Goal: Task Accomplishment & Management: Manage account settings

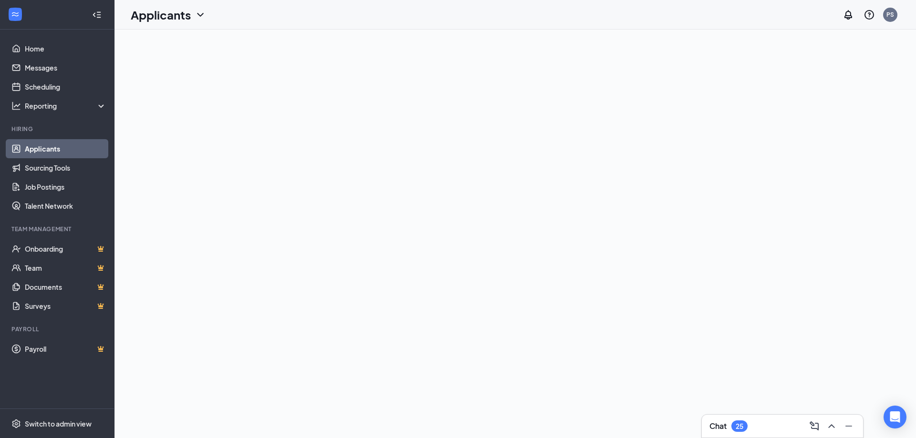
scroll to position [48, 0]
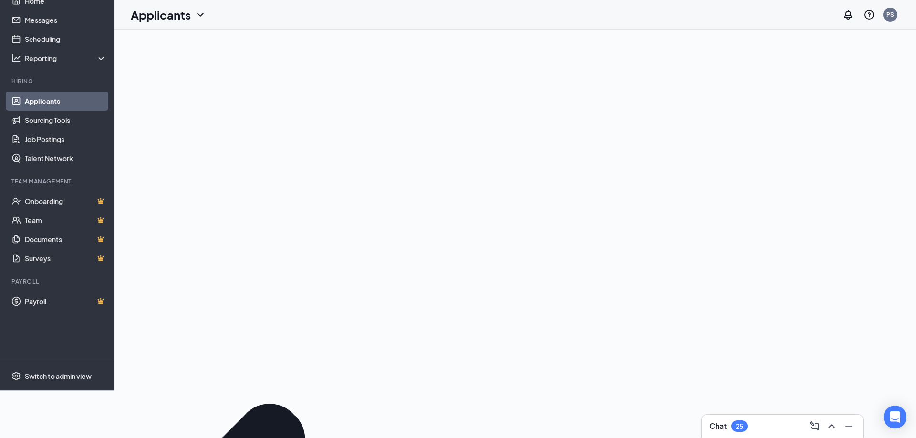
click at [42, 96] on link "Applicants" at bounding box center [66, 101] width 82 height 19
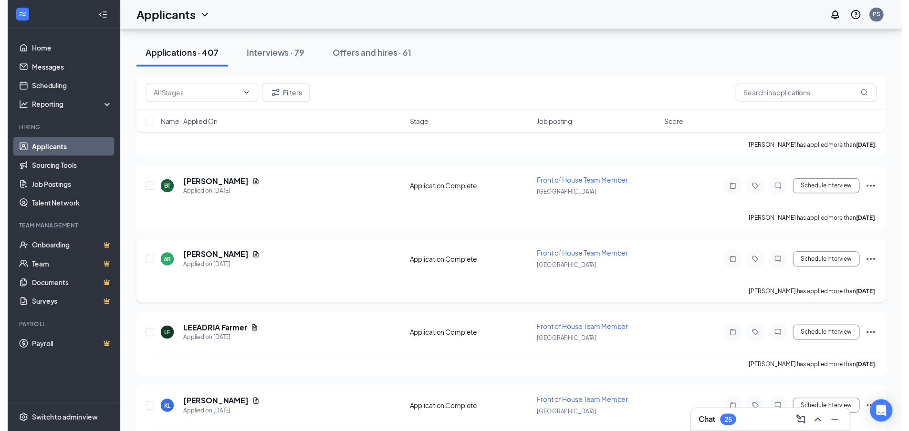
scroll to position [6343, 0]
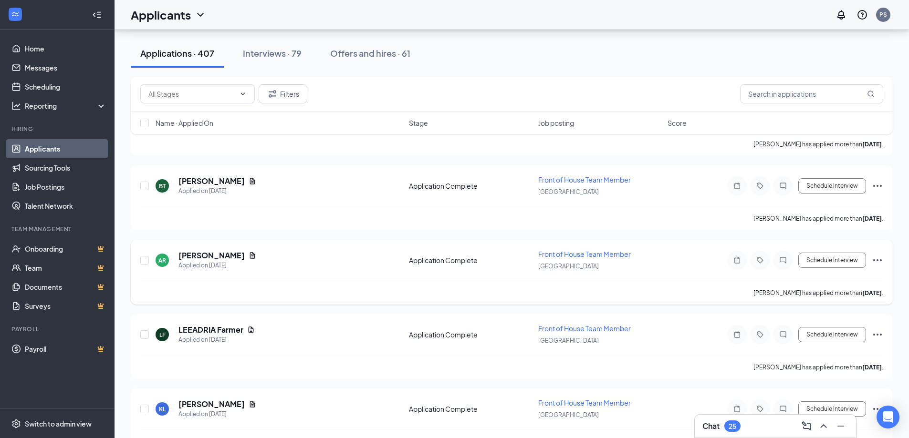
click at [256, 257] on icon "Document" at bounding box center [252, 256] width 8 height 8
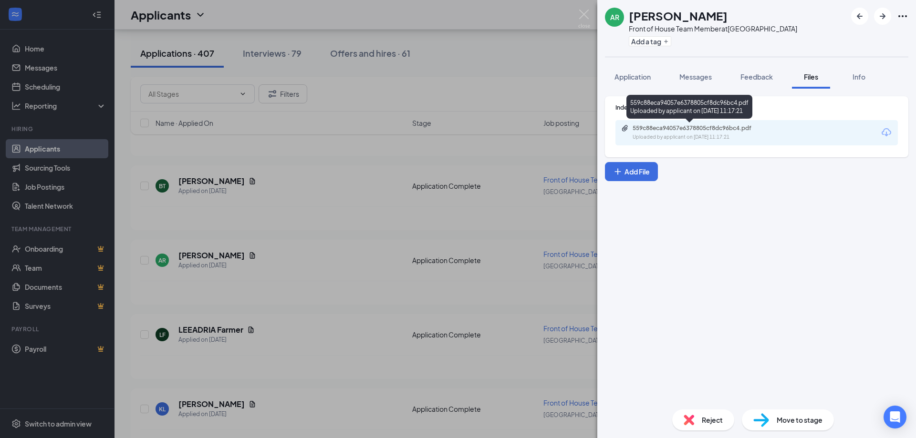
click at [649, 134] on div "Uploaded by applicant on [DATE] 11:17:21" at bounding box center [703, 138] width 143 height 8
click at [393, 279] on div "AR [PERSON_NAME] Front of House Team Member at [GEOGRAPHIC_DATA] Add a tag Appl…" at bounding box center [458, 219] width 916 height 438
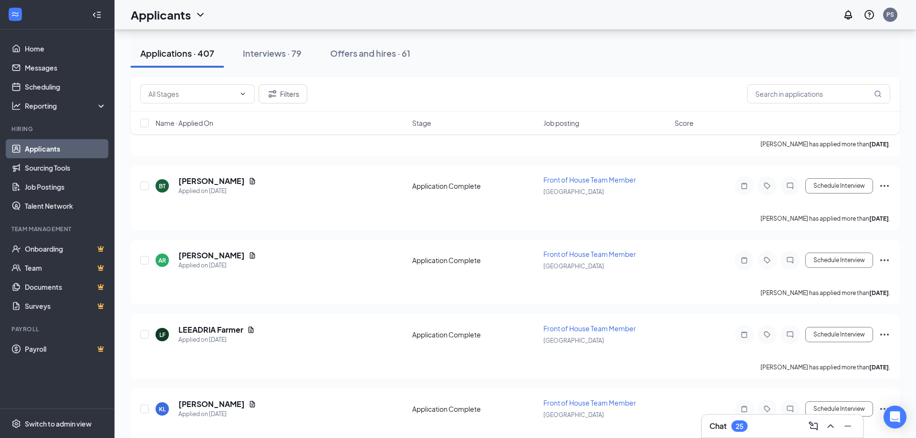
click at [393, 279] on div "AR [PERSON_NAME] Applied on [DATE] Application Complete Front of House Team Mem…" at bounding box center [515, 264] width 750 height 31
